Goal: Find specific page/section: Find specific page/section

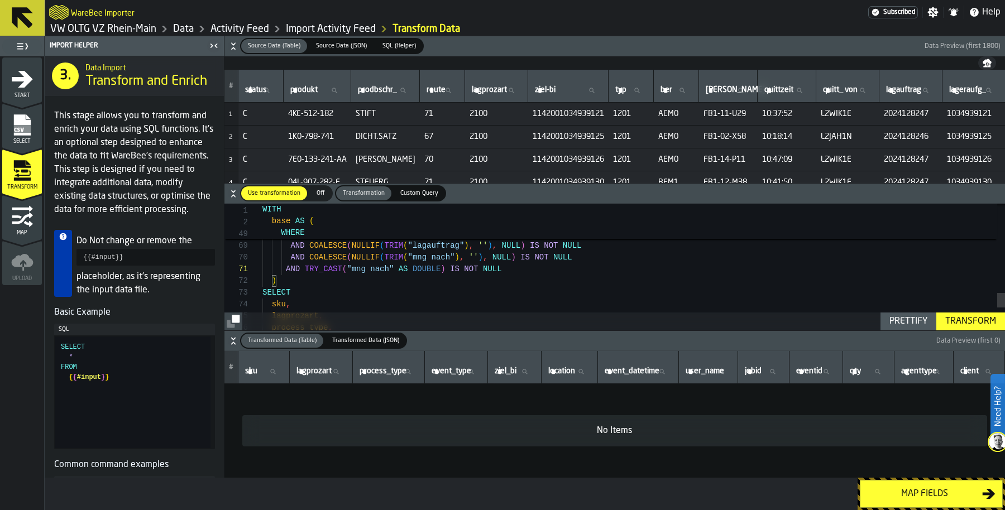
scroll to position [0, 89]
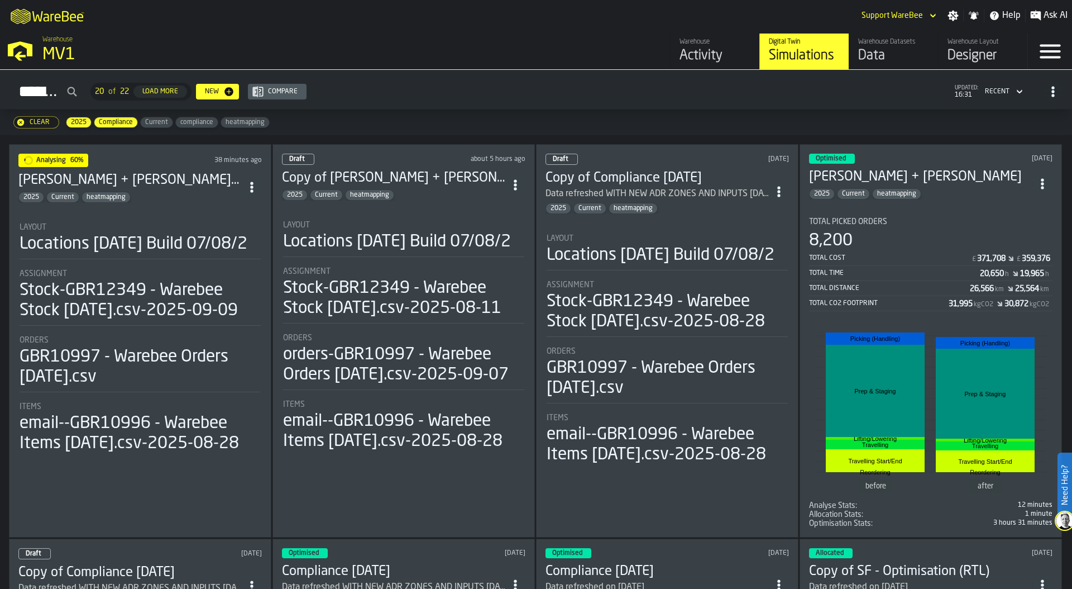
click at [132, 254] on div "Locations [DATE] Build 07/08/2" at bounding box center [134, 244] width 228 height 20
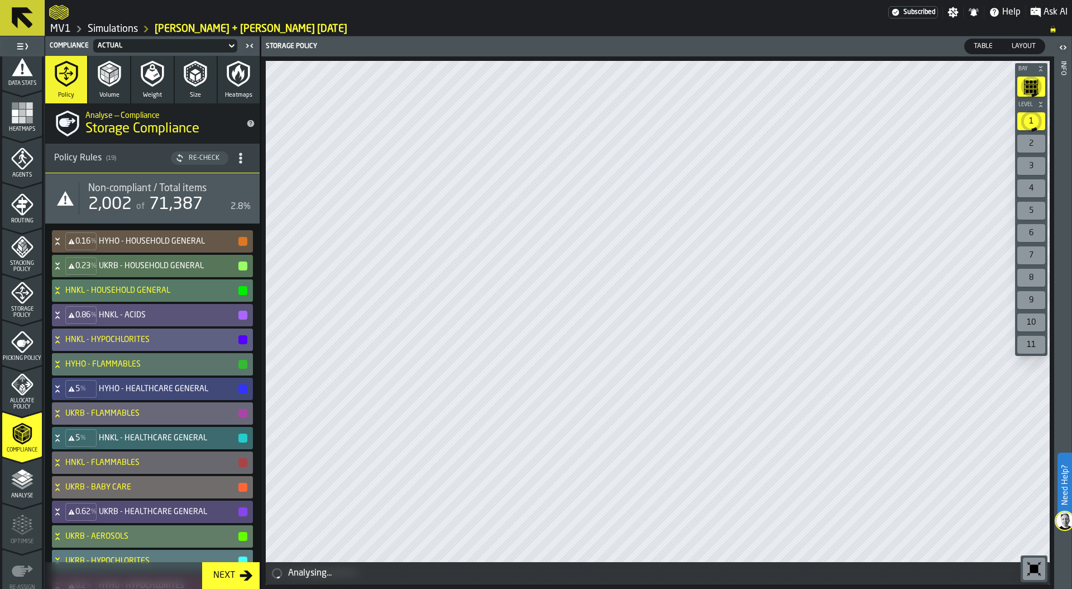
scroll to position [292, 0]
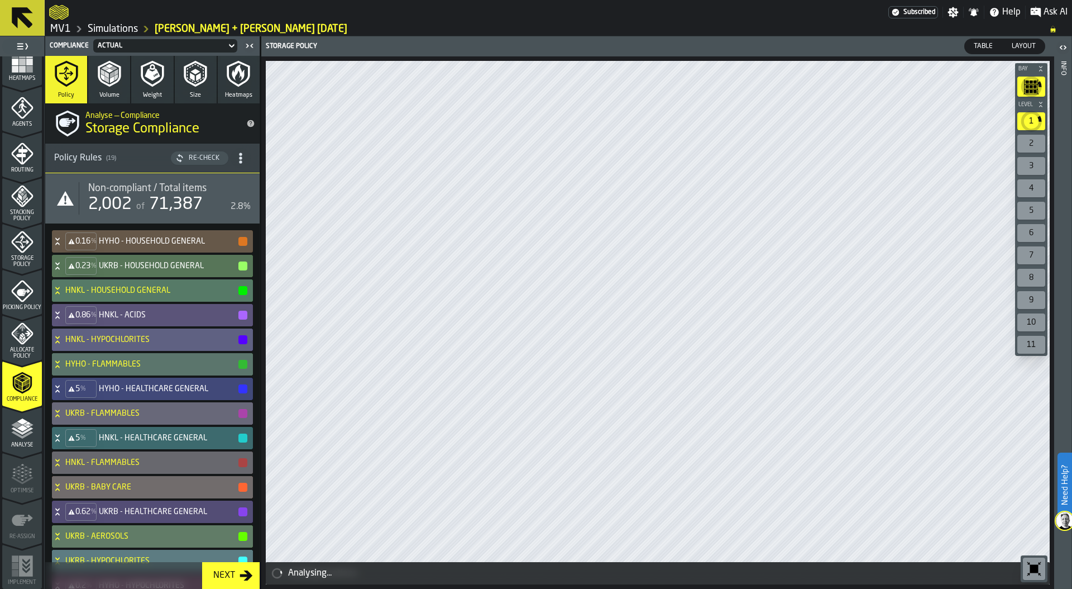
click at [18, 438] on icon "menu Analyse" at bounding box center [22, 428] width 22 height 22
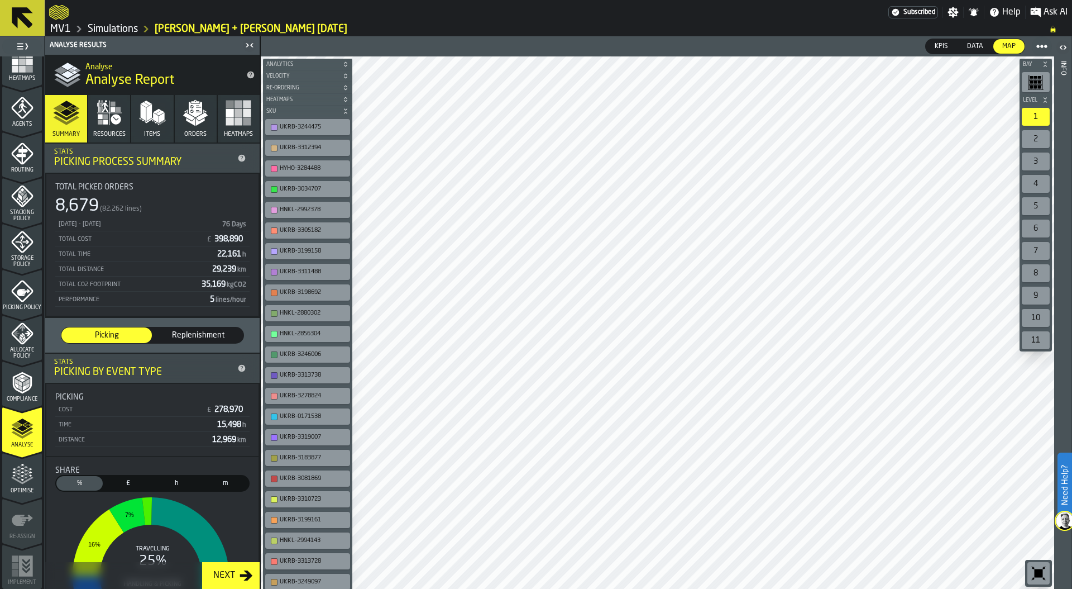
drag, startPoint x: 21, startPoint y: 470, endPoint x: 20, endPoint y: 432, distance: 38.0
click at [22, 470] on icon "menu Optimise" at bounding box center [22, 474] width 22 height 22
click at [20, 432] on polyline "menu Analyse" at bounding box center [22, 431] width 22 height 8
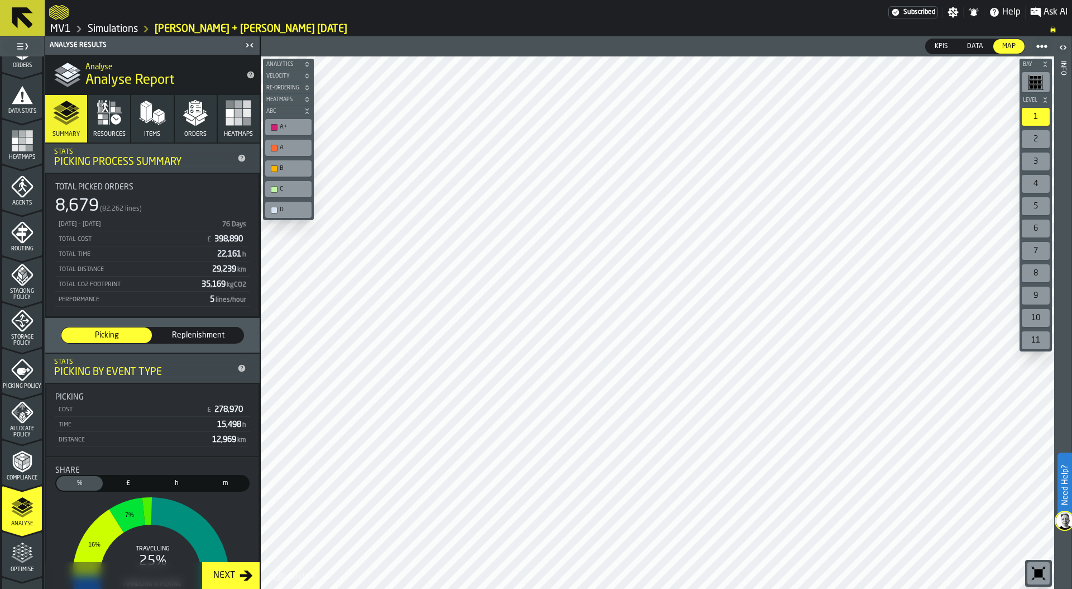
scroll to position [141, 0]
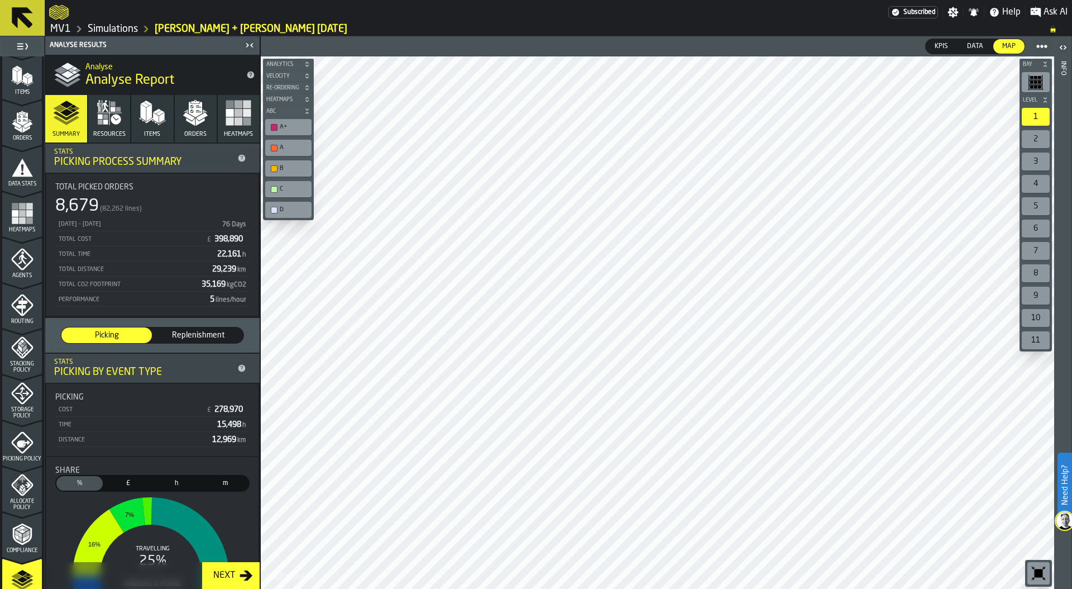
click at [25, 113] on icon "menu Orders" at bounding box center [21, 118] width 11 height 13
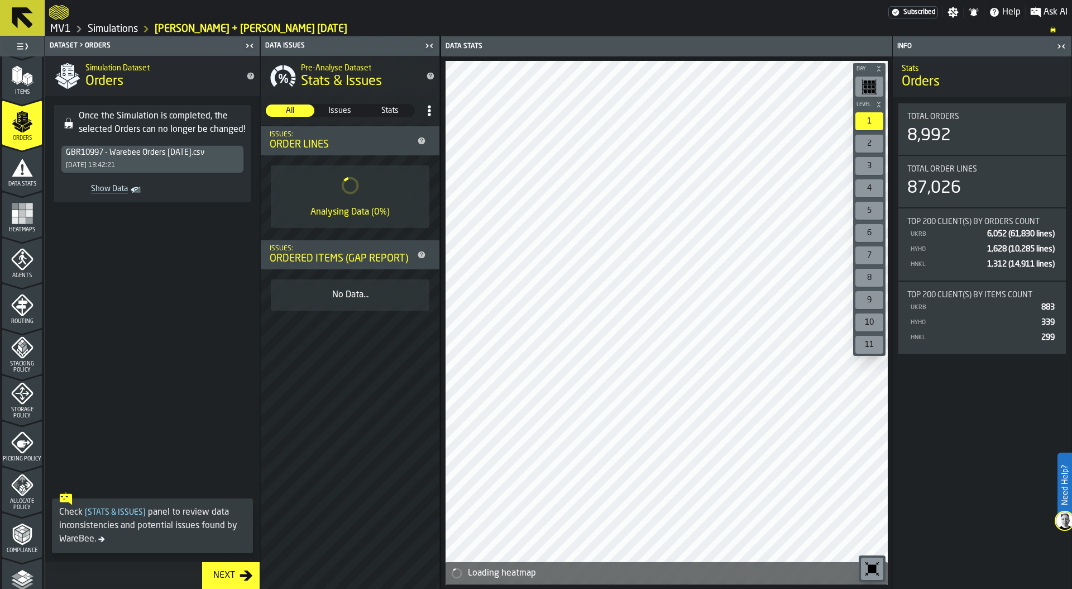
click at [116, 189] on span "Show Data" at bounding box center [96, 189] width 63 height 11
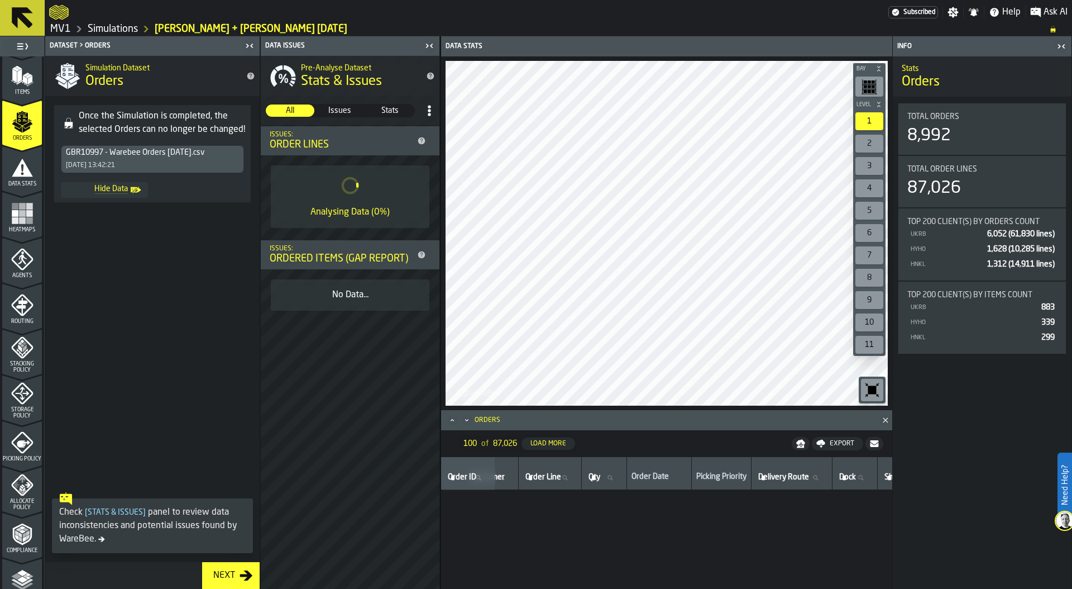
scroll to position [0, 310]
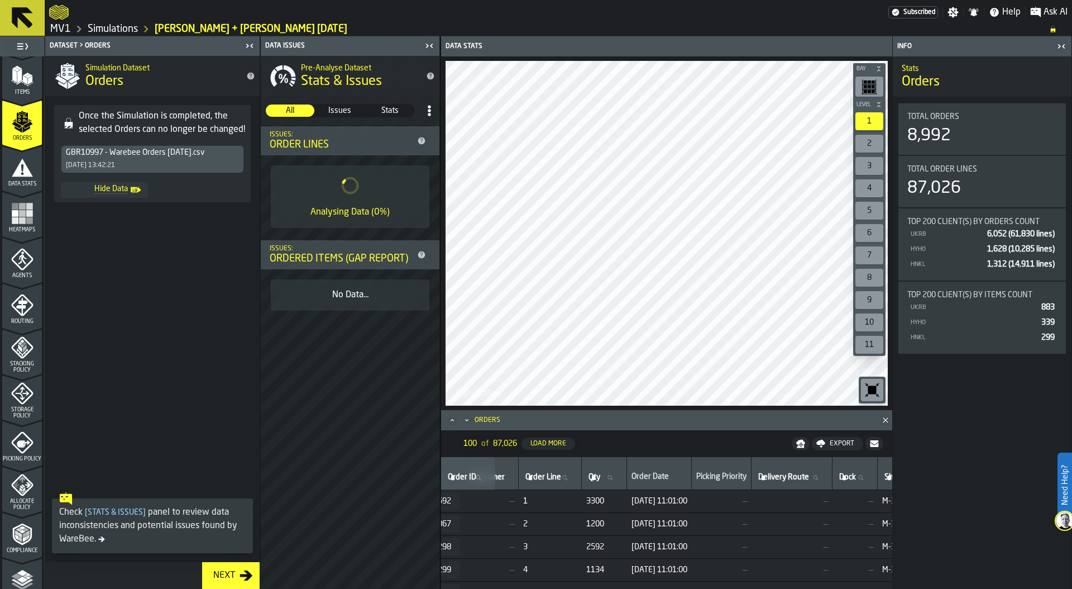
click at [124, 30] on link "Simulations" at bounding box center [113, 29] width 50 height 12
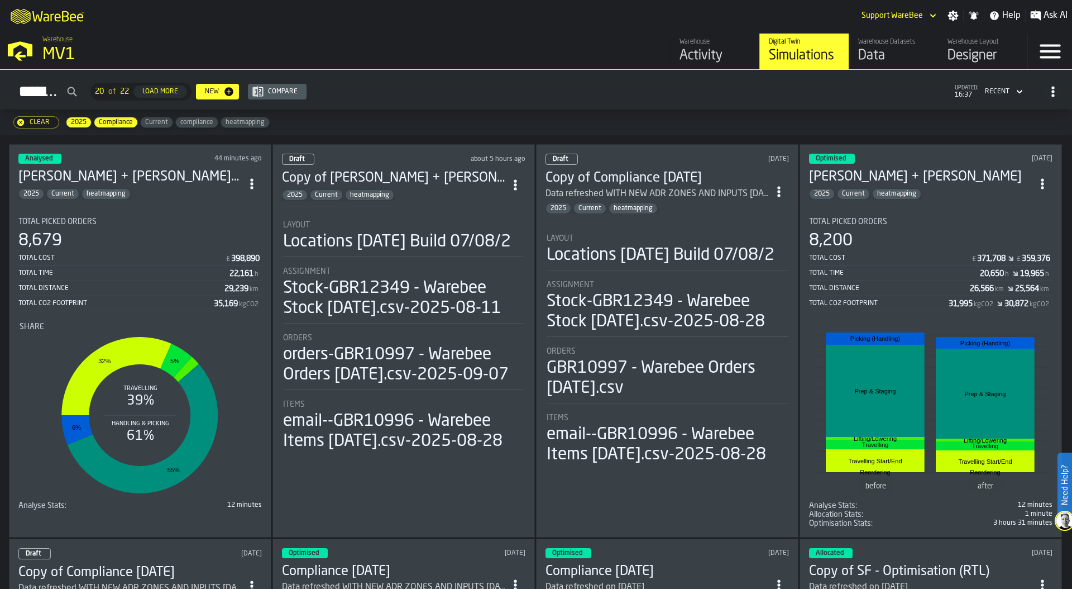
click at [882, 56] on div "Data" at bounding box center [893, 56] width 71 height 18
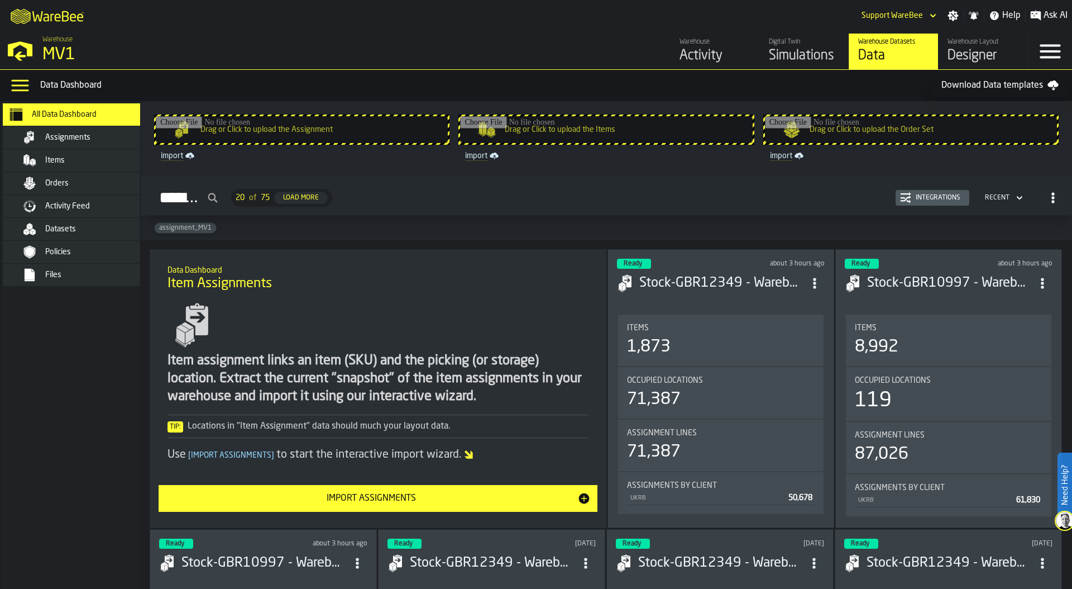
click at [98, 186] on div "Orders" at bounding box center [99, 183] width 109 height 9
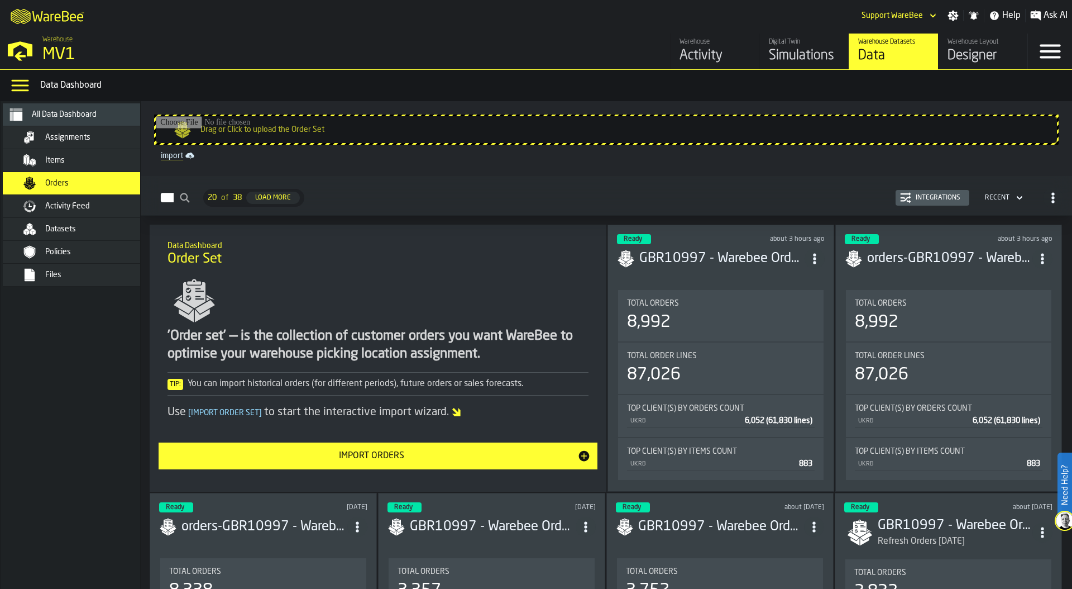
click at [947, 198] on div "Integrations" at bounding box center [938, 198] width 54 height 8
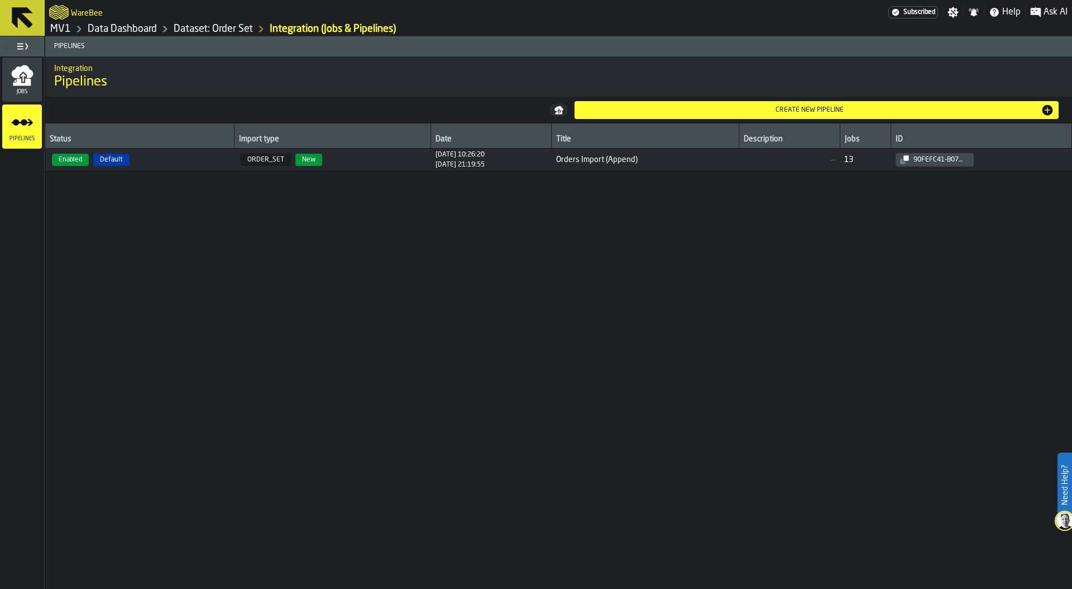
click at [34, 85] on div "Jobs" at bounding box center [22, 79] width 40 height 31
